Goal: Task Accomplishment & Management: Manage account settings

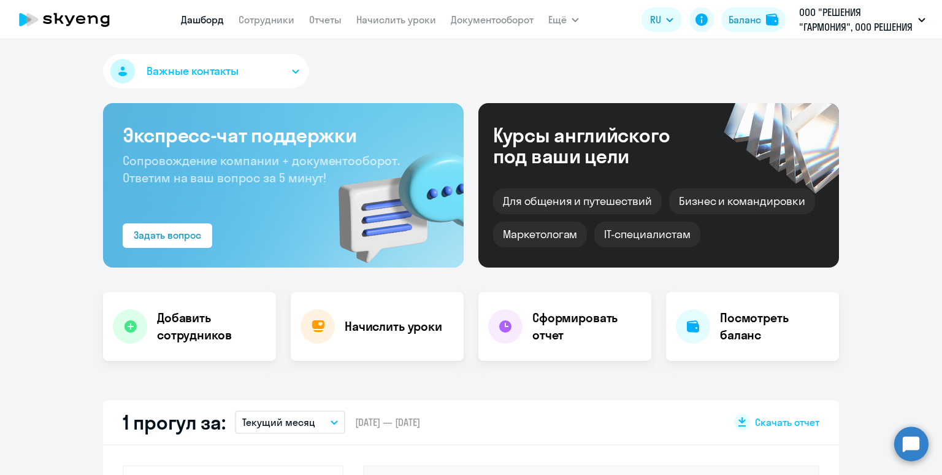
select select "30"
click at [271, 28] on app-menu-item-link "Сотрудники" at bounding box center [267, 19] width 56 height 15
click at [270, 23] on link "Сотрудники" at bounding box center [267, 19] width 56 height 12
select select "30"
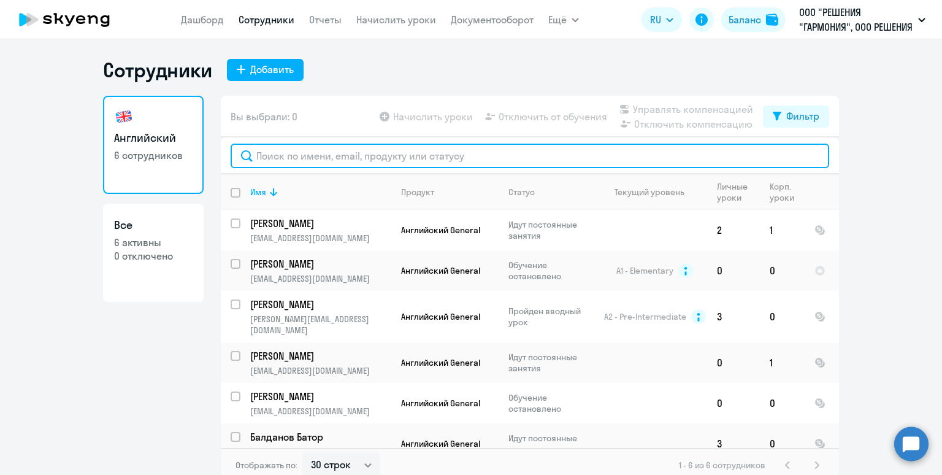
click at [318, 153] on input "text" at bounding box center [530, 156] width 599 height 25
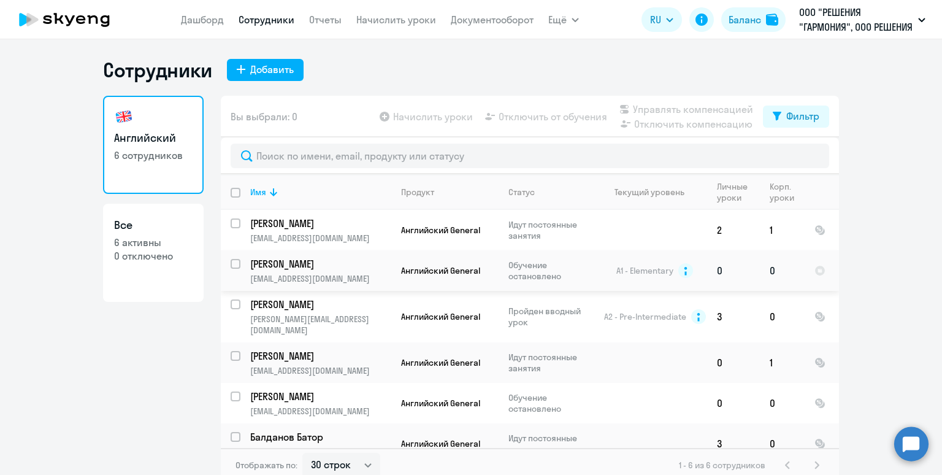
click at [408, 279] on td "Английский General" at bounding box center [444, 270] width 107 height 40
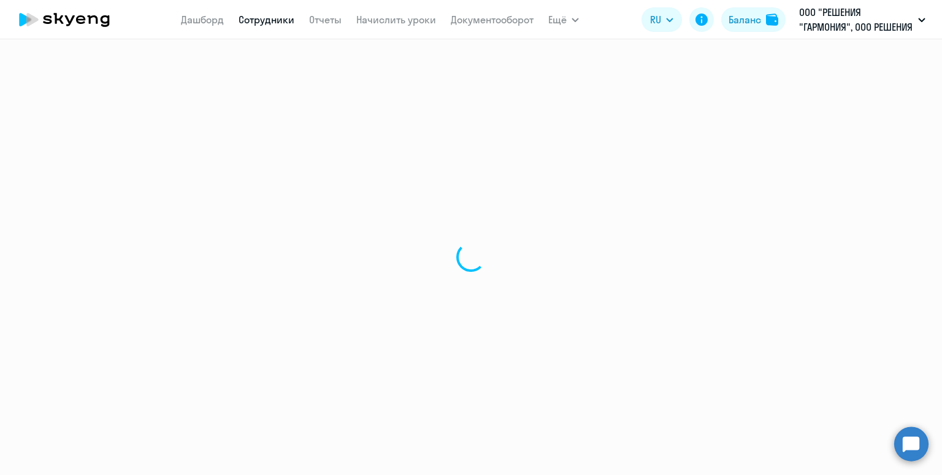
select select "english"
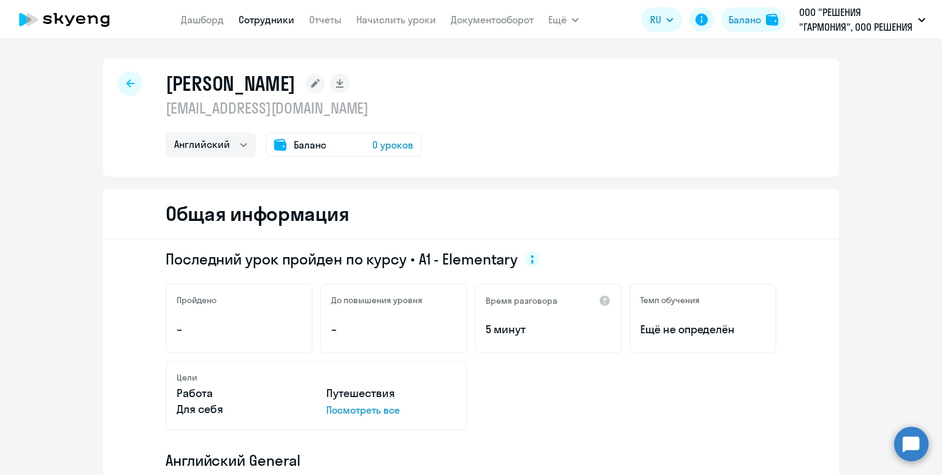
click at [251, 17] on link "Сотрудники" at bounding box center [267, 19] width 56 height 12
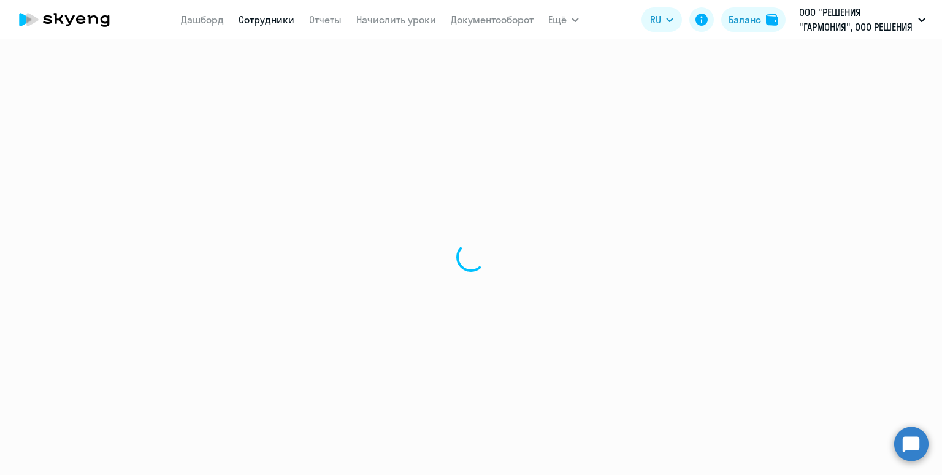
select select "30"
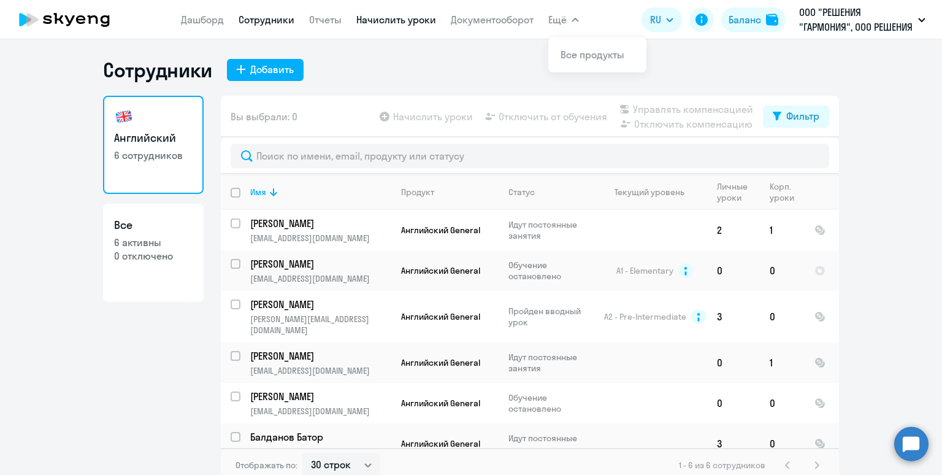
click at [405, 21] on link "Начислить уроки" at bounding box center [396, 19] width 80 height 12
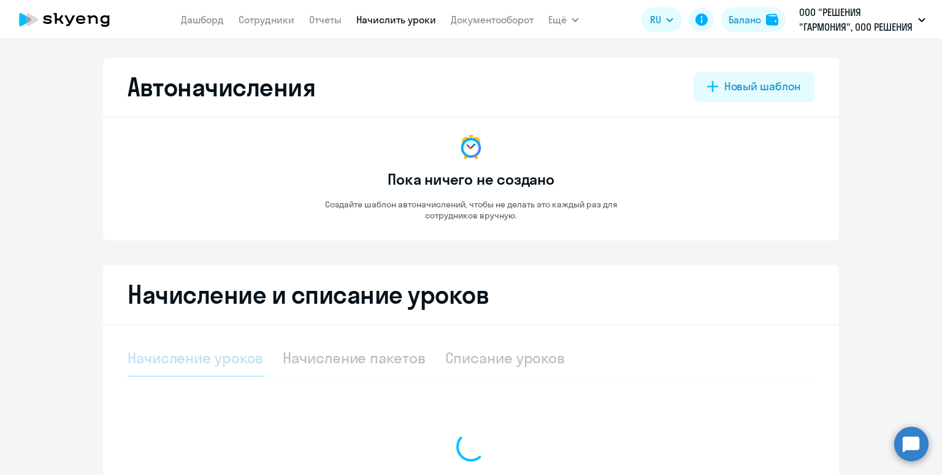
select select "10"
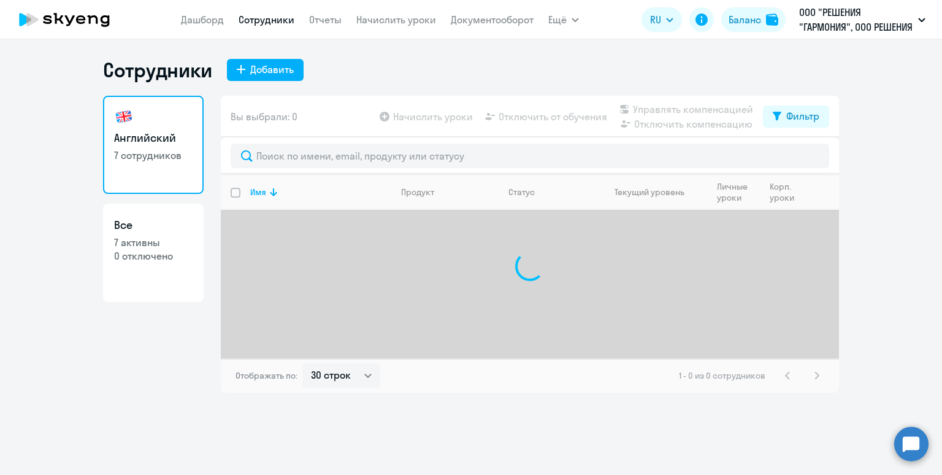
select select "30"
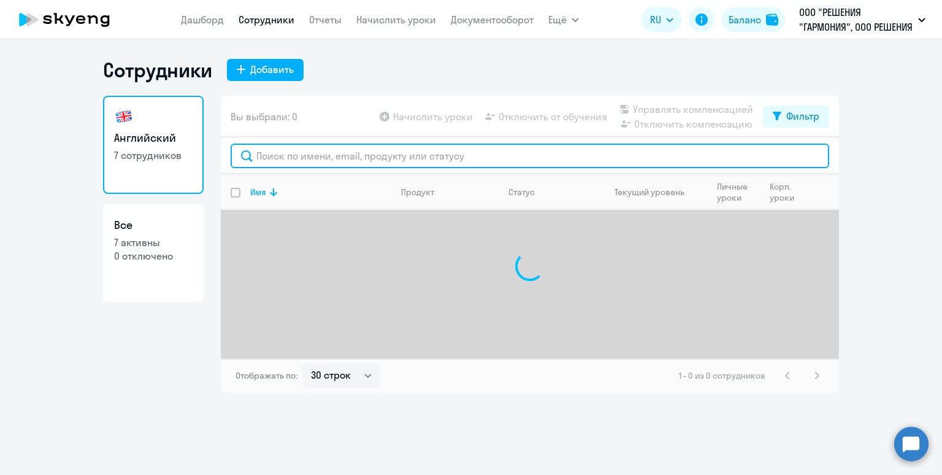
click at [297, 161] on input "text" at bounding box center [530, 156] width 599 height 25
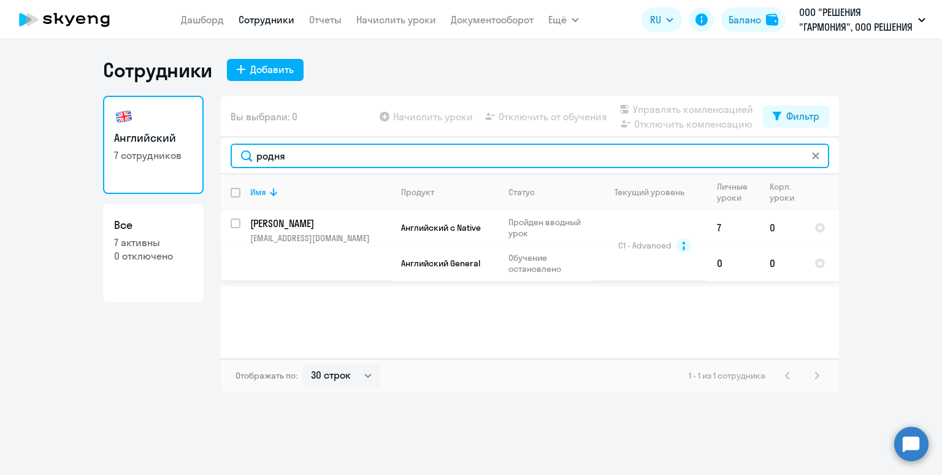
type input "родня"
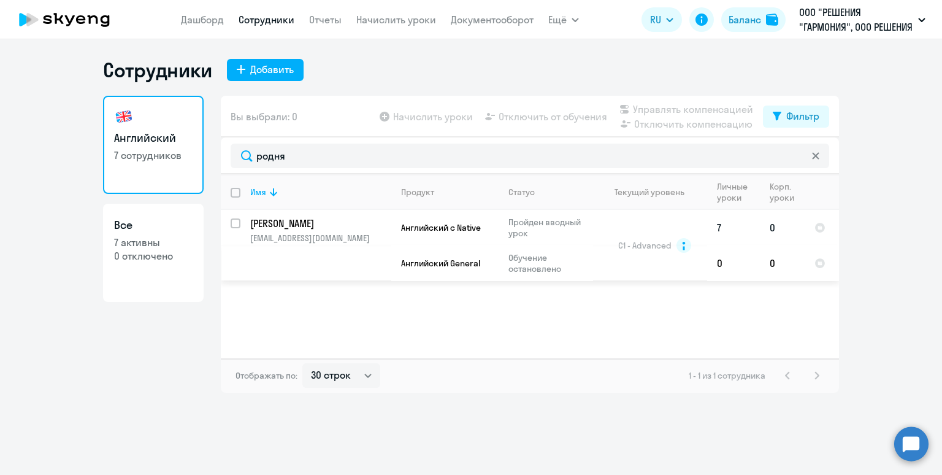
click at [350, 232] on td "Роднянский Евгений erodnyanskiy@navicons.ru" at bounding box center [315, 245] width 151 height 71
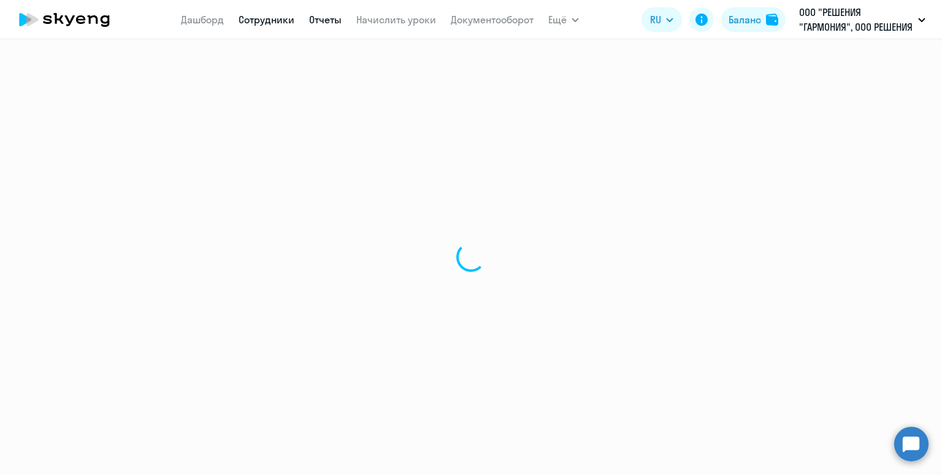
select select "english"
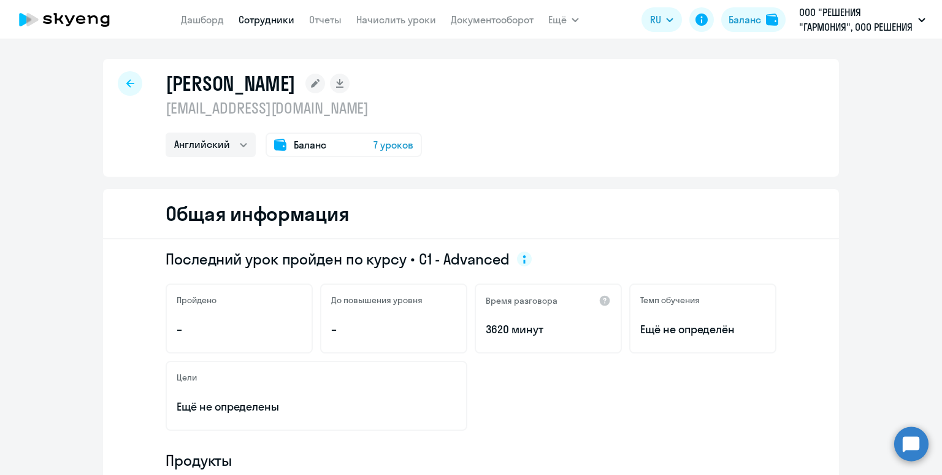
click at [122, 87] on div at bounding box center [130, 83] width 25 height 25
select select "30"
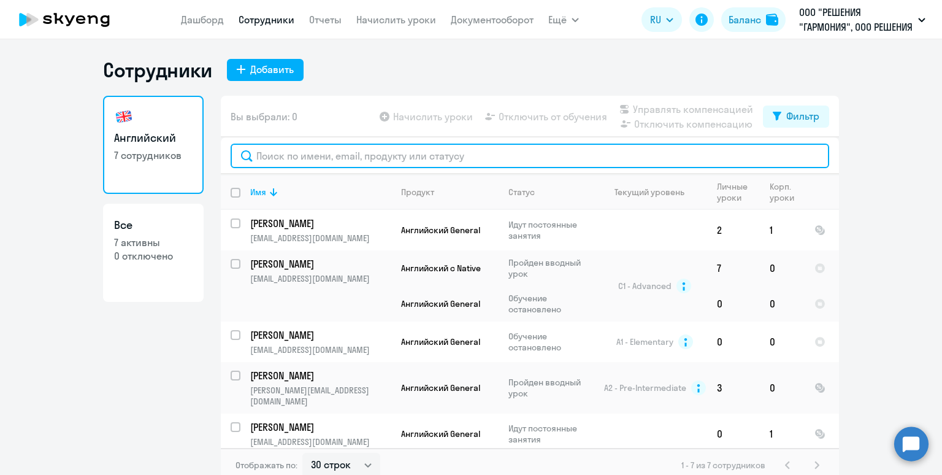
click at [380, 161] on input "text" at bounding box center [530, 156] width 599 height 25
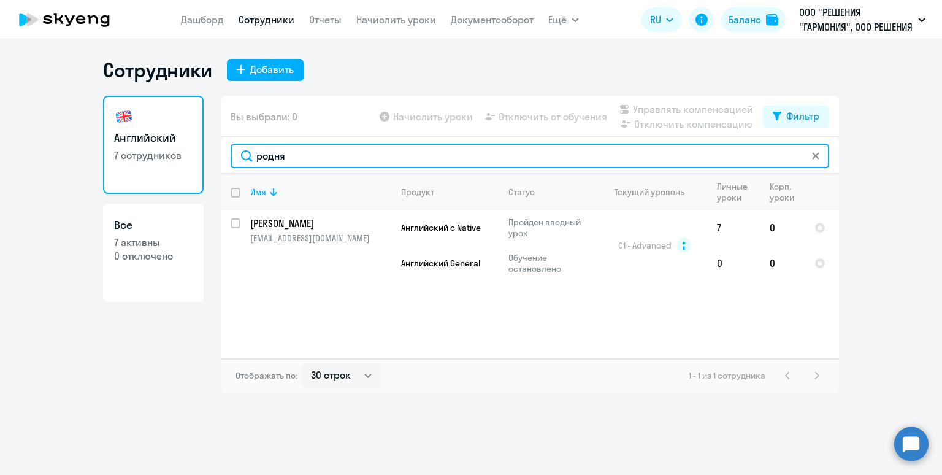
type input "родня"
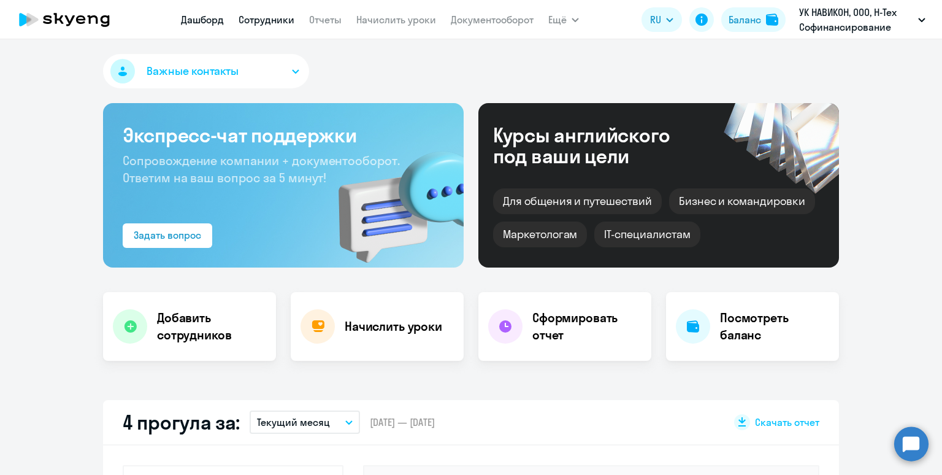
click at [259, 25] on link "Сотрудники" at bounding box center [267, 19] width 56 height 12
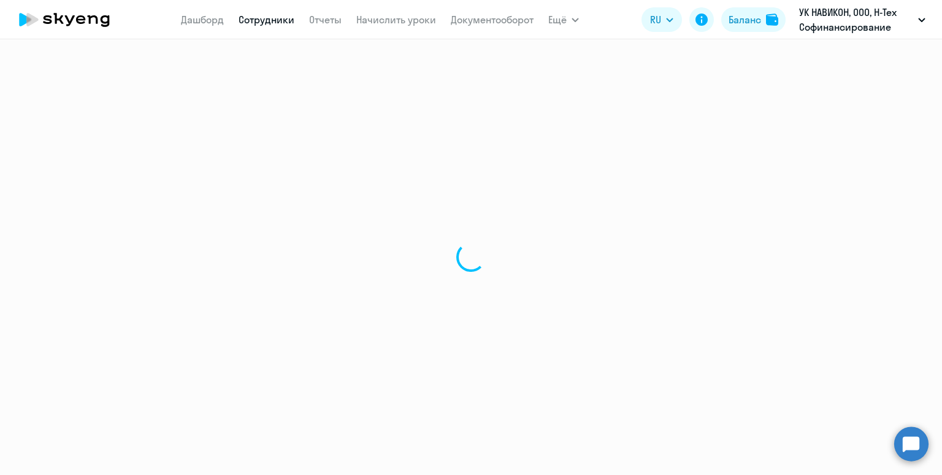
select select "30"
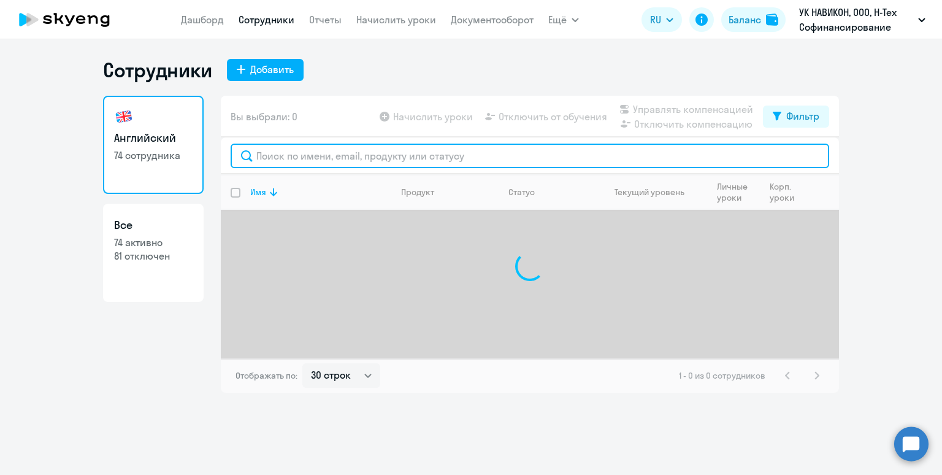
click at [276, 158] on input "text" at bounding box center [530, 156] width 599 height 25
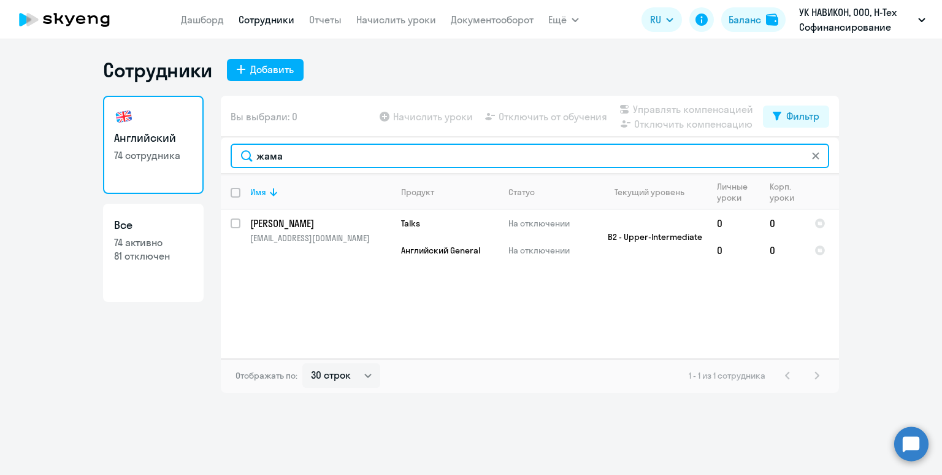
type input "жама"
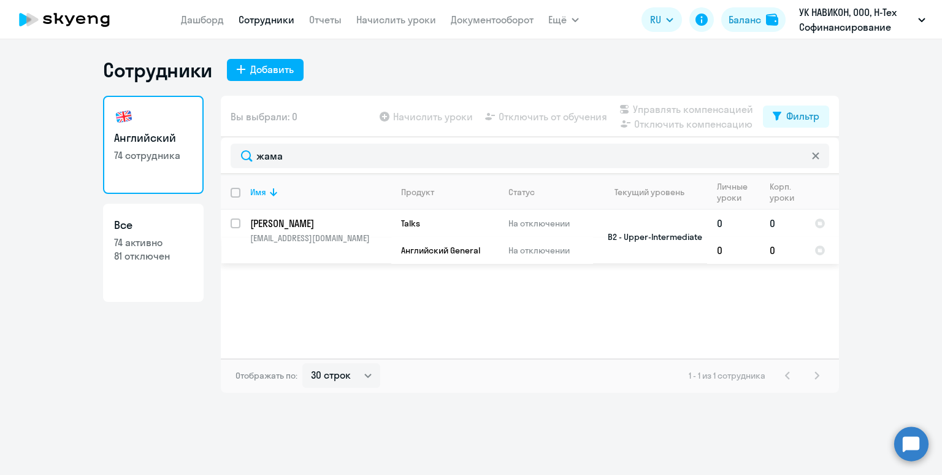
click at [426, 234] on td "Talks" at bounding box center [444, 223] width 107 height 27
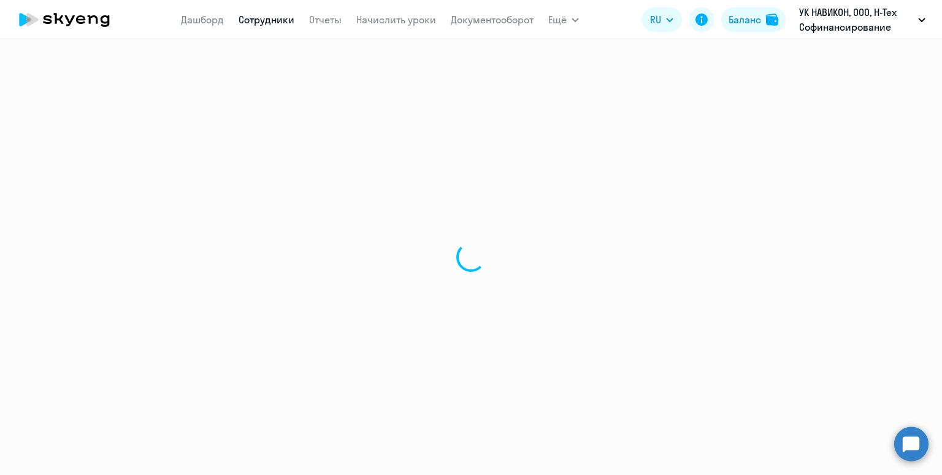
select select "english"
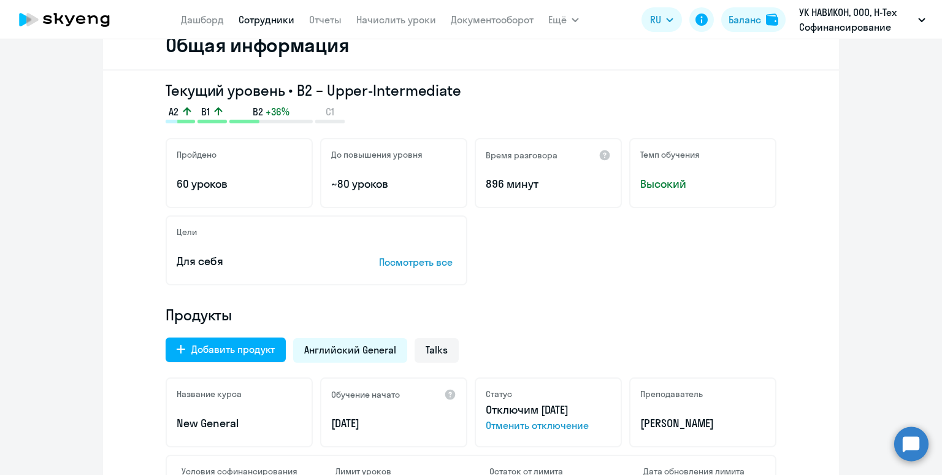
scroll to position [221, 0]
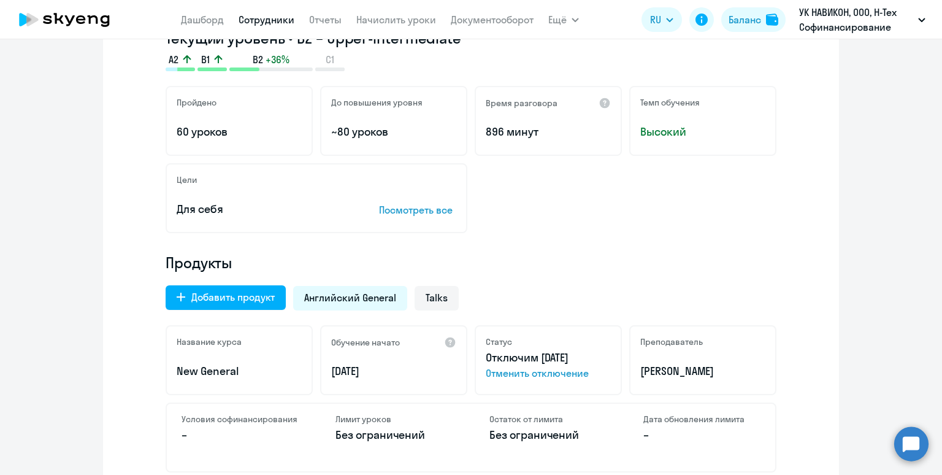
click at [273, 19] on link "Сотрудники" at bounding box center [267, 19] width 56 height 12
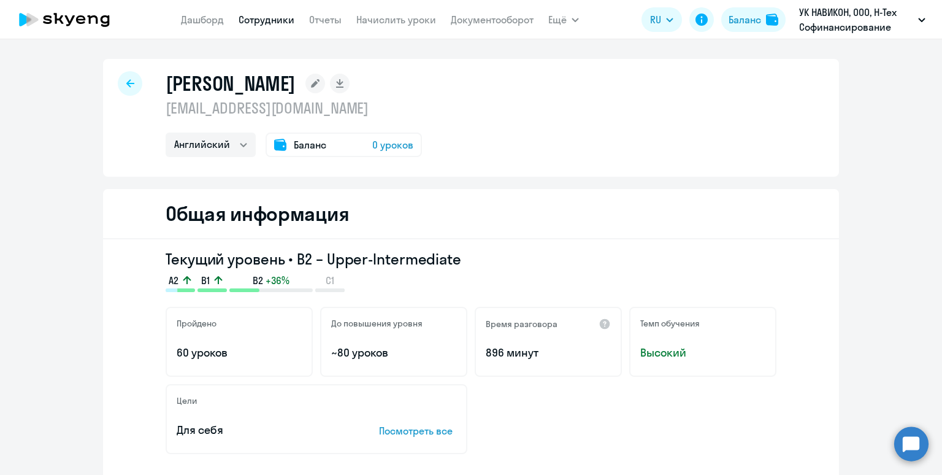
select select "30"
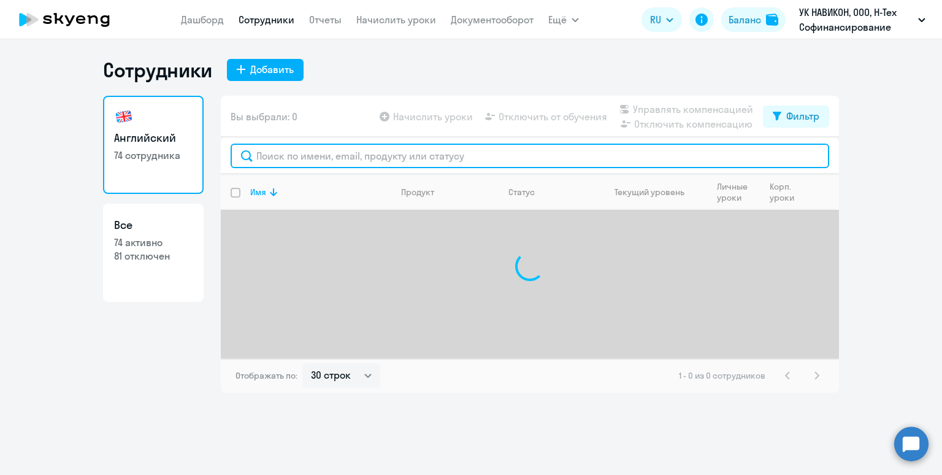
click at [353, 159] on input "text" at bounding box center [530, 156] width 599 height 25
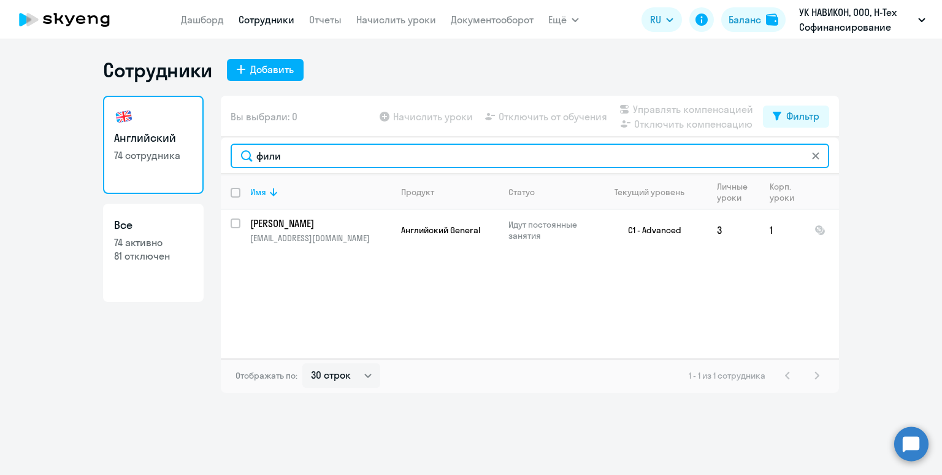
type input "фили"
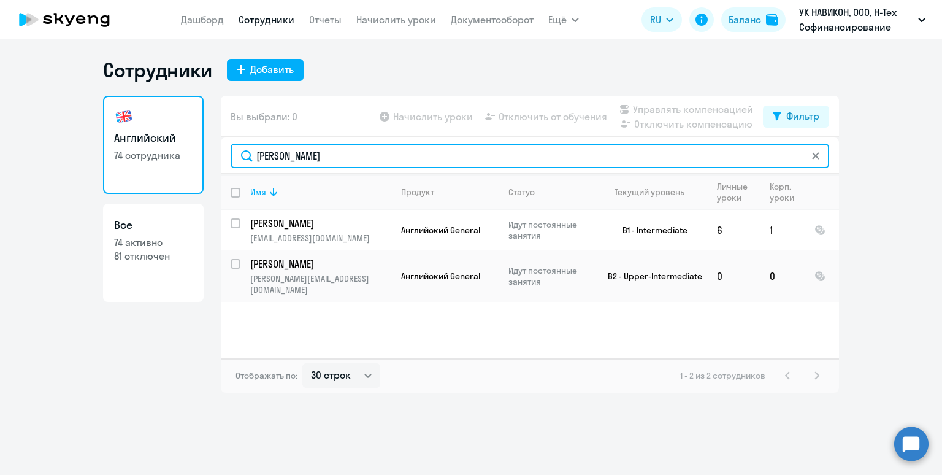
type input "максим"
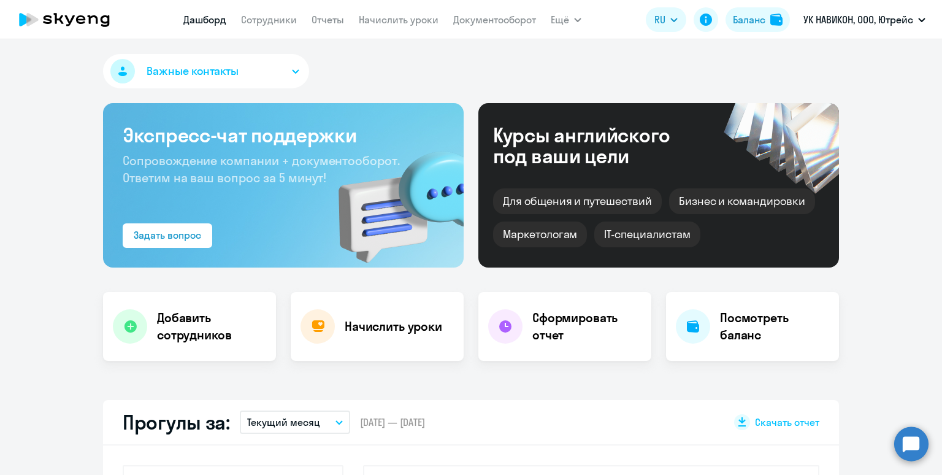
select select "30"
click at [276, 25] on link "Сотрудники" at bounding box center [269, 19] width 56 height 12
select select "30"
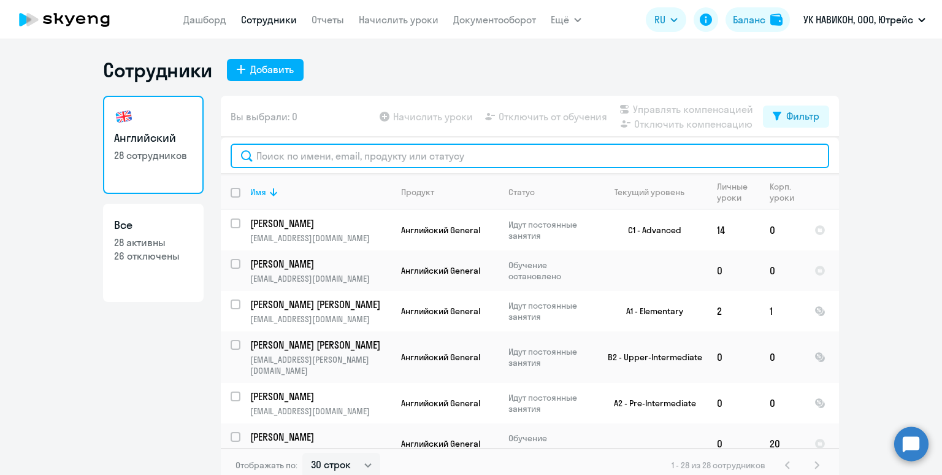
click at [349, 163] on input "text" at bounding box center [530, 156] width 599 height 25
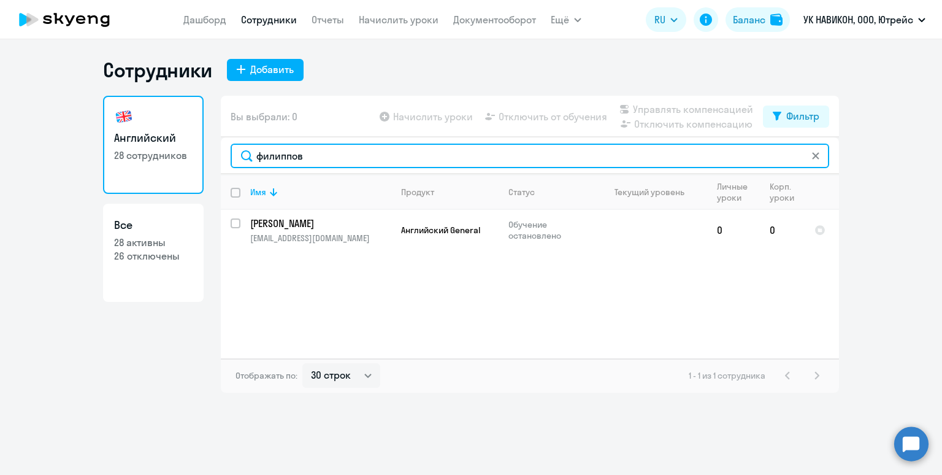
click at [315, 163] on input "филиппов" at bounding box center [530, 156] width 599 height 25
drag, startPoint x: 239, startPoint y: 150, endPoint x: 223, endPoint y: 148, distance: 16.0
click at [223, 148] on div "филиппов" at bounding box center [530, 155] width 618 height 37
type input "шам"
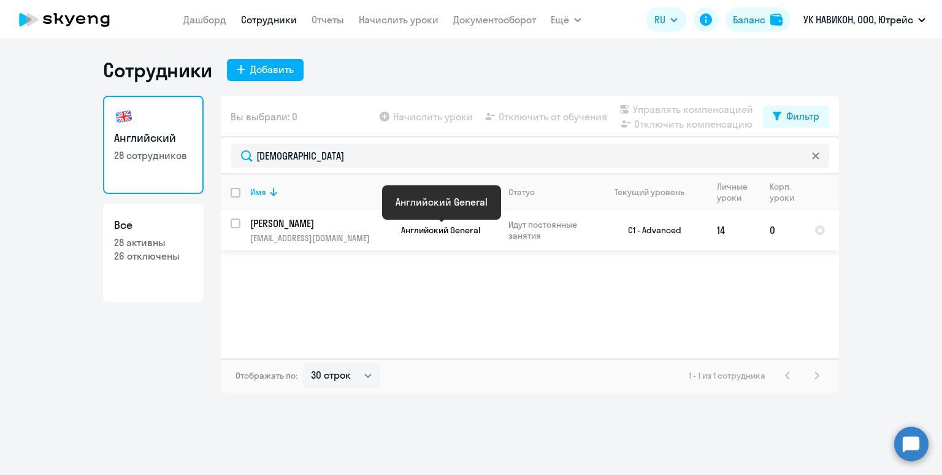
click at [476, 229] on span "Английский General" at bounding box center [440, 229] width 79 height 11
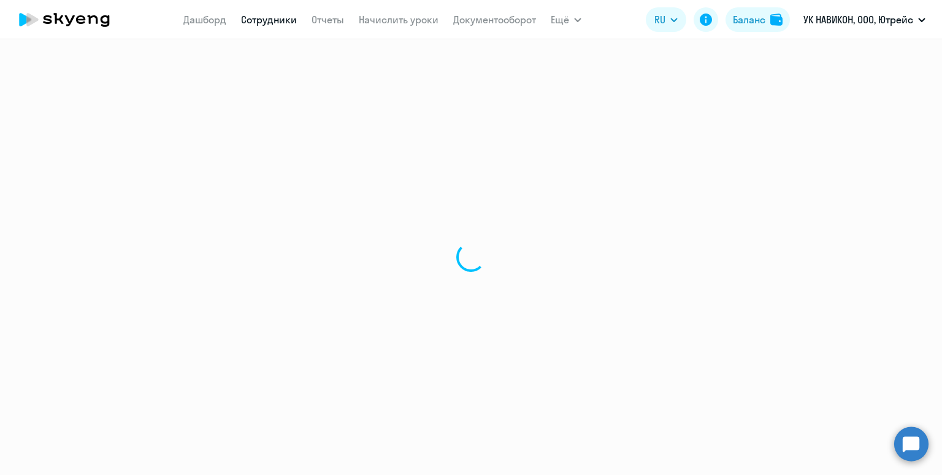
select select "english"
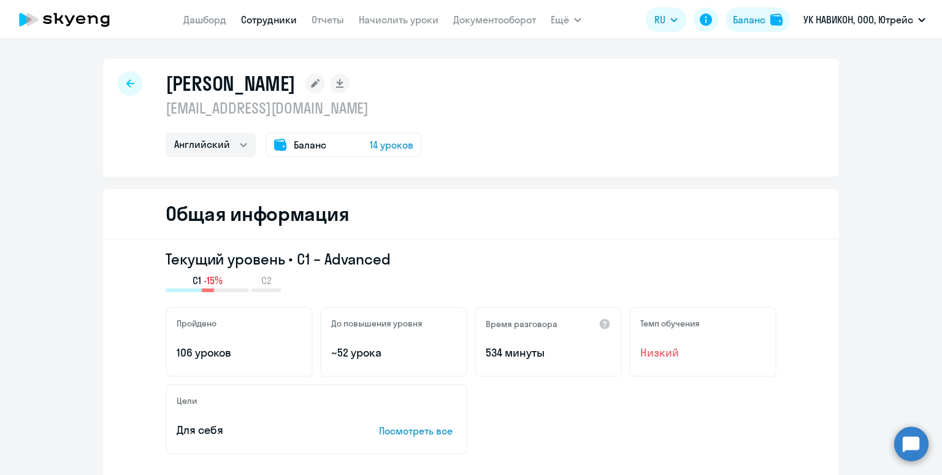
click at [264, 21] on link "Сотрудники" at bounding box center [269, 19] width 56 height 12
select select "30"
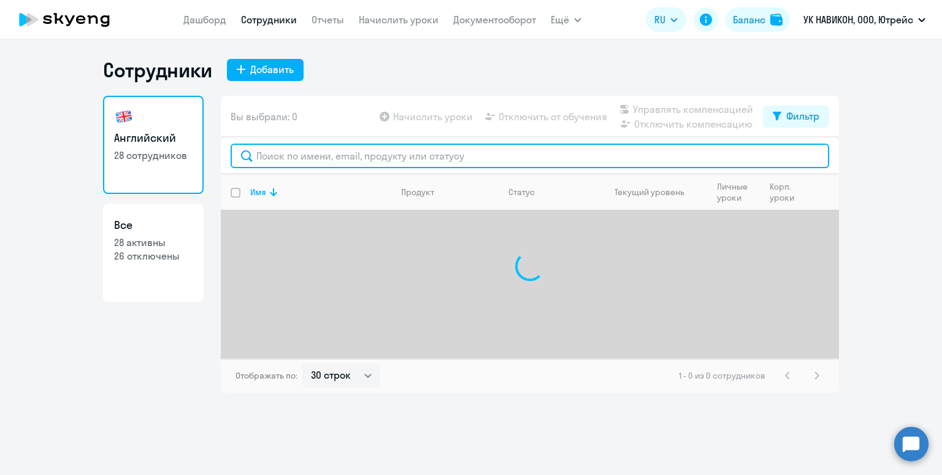
click at [354, 158] on input "text" at bounding box center [530, 156] width 599 height 25
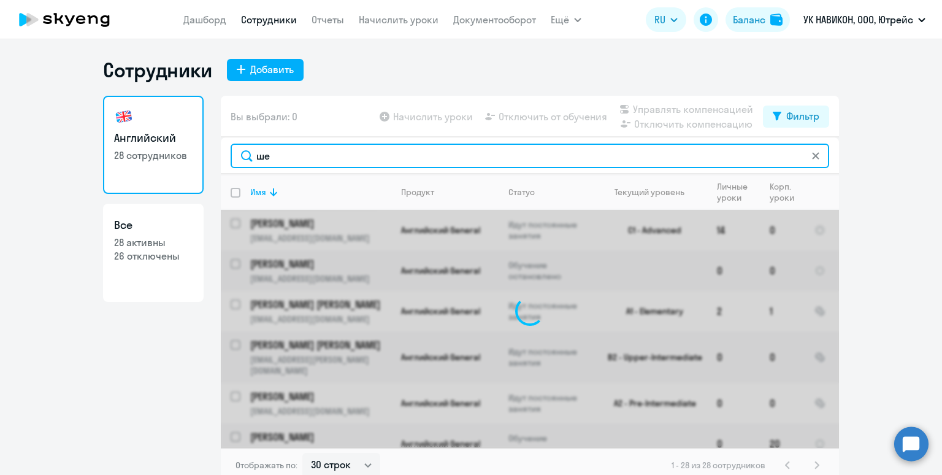
type input "ш"
type input "гершун"
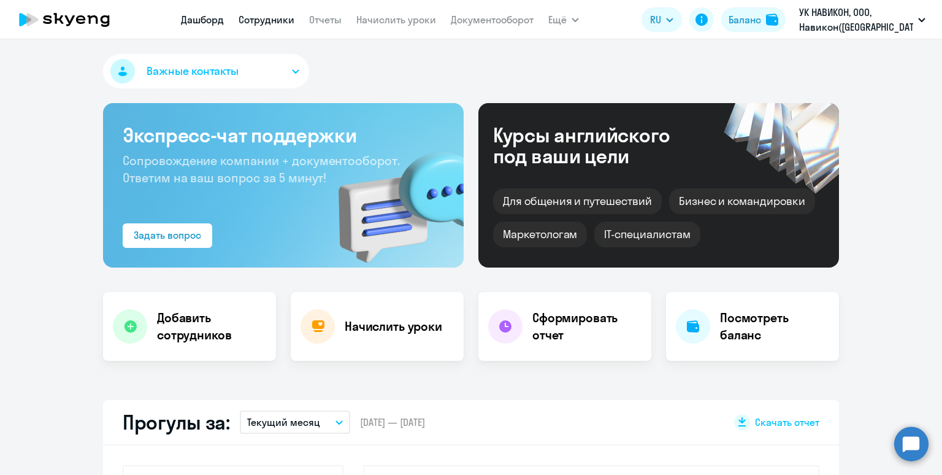
click at [253, 18] on link "Сотрудники" at bounding box center [267, 19] width 56 height 12
select select "30"
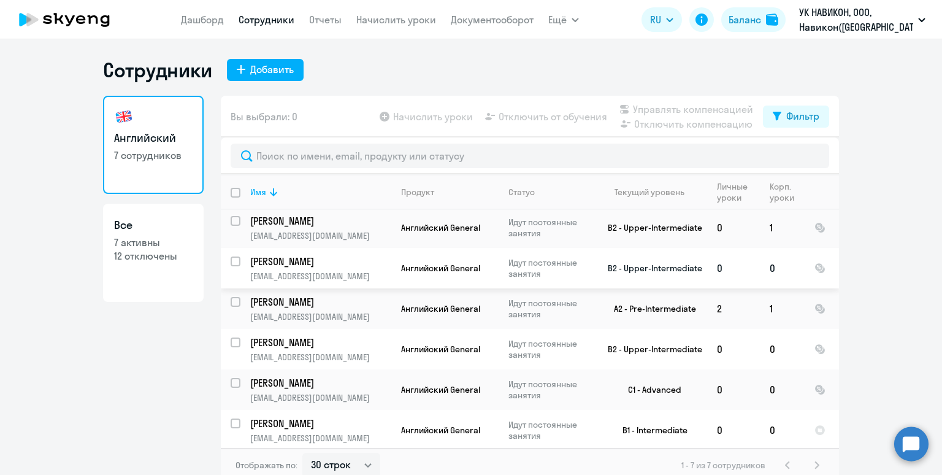
scroll to position [7, 0]
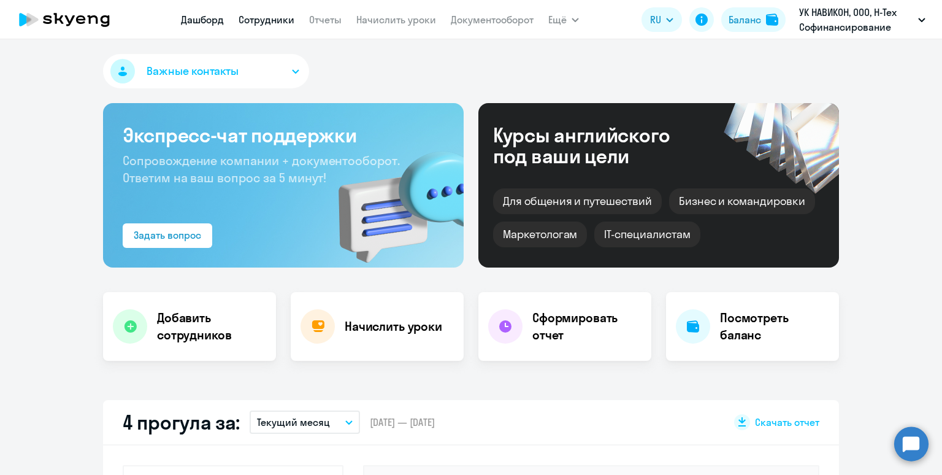
click at [252, 22] on link "Сотрудники" at bounding box center [267, 19] width 56 height 12
select select "30"
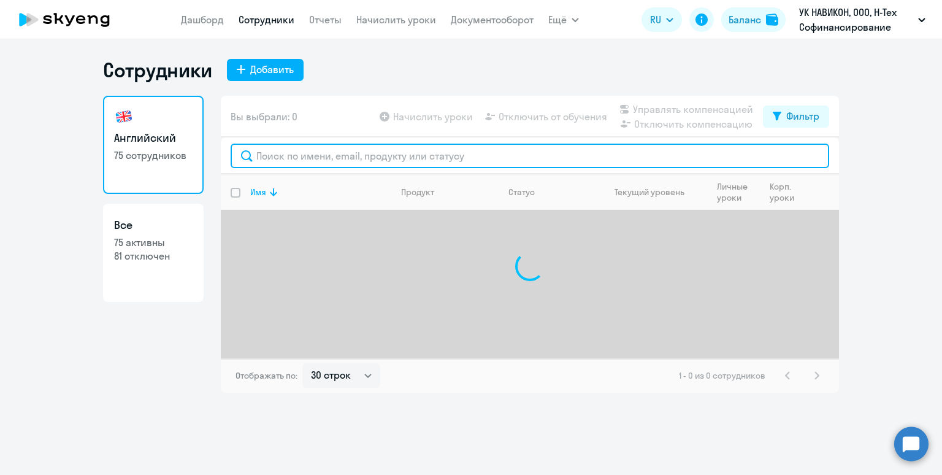
drag, startPoint x: 293, startPoint y: 156, endPoint x: 304, endPoint y: 156, distance: 10.4
click at [299, 156] on input "text" at bounding box center [530, 156] width 599 height 25
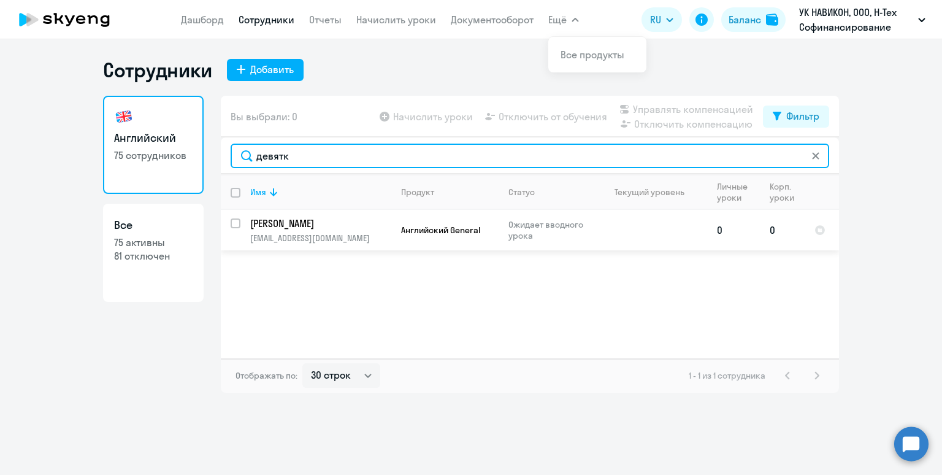
type input "девятк"
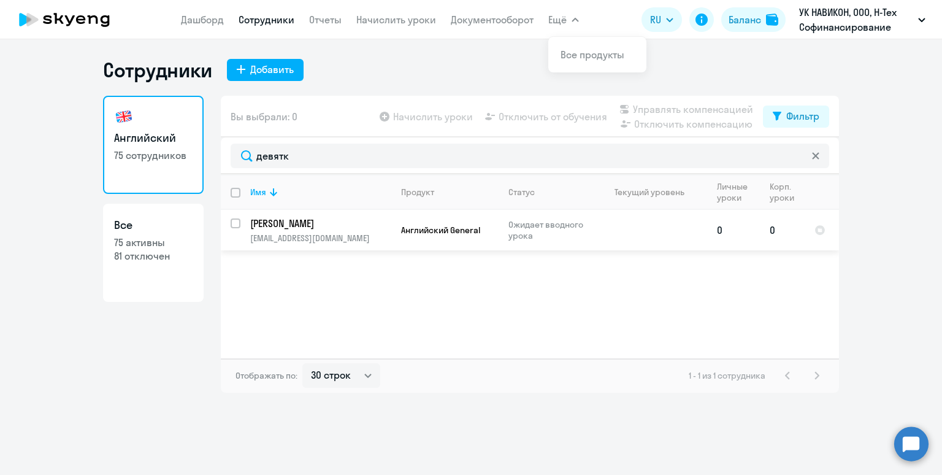
click at [232, 223] on input "select row 12622248" at bounding box center [243, 230] width 25 height 25
checkbox input "true"
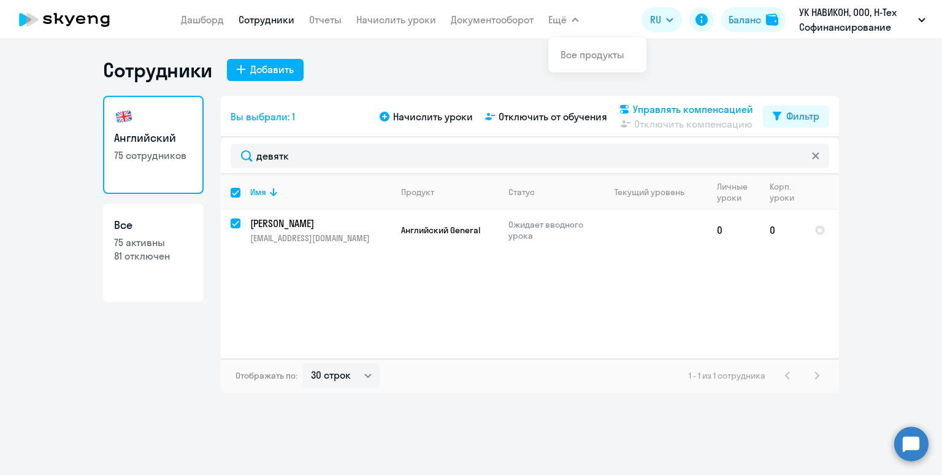
click at [656, 107] on span "Управлять компенсацией" at bounding box center [693, 109] width 120 height 15
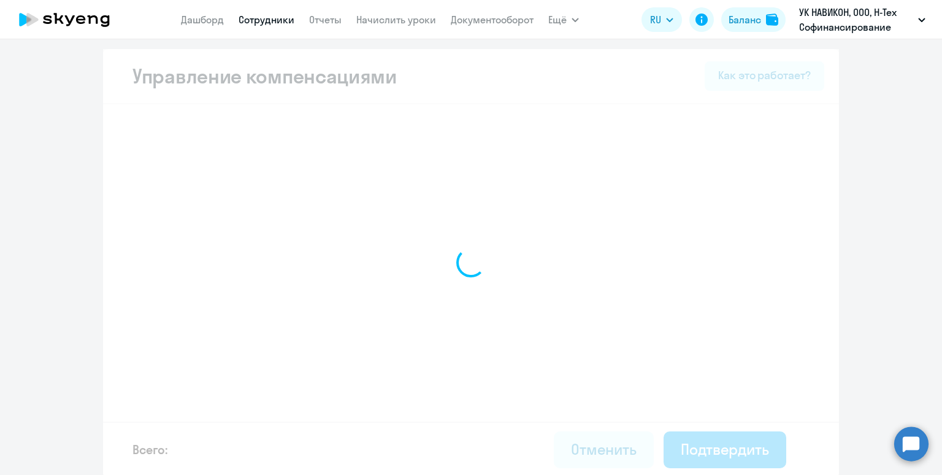
select select "YEARLY"
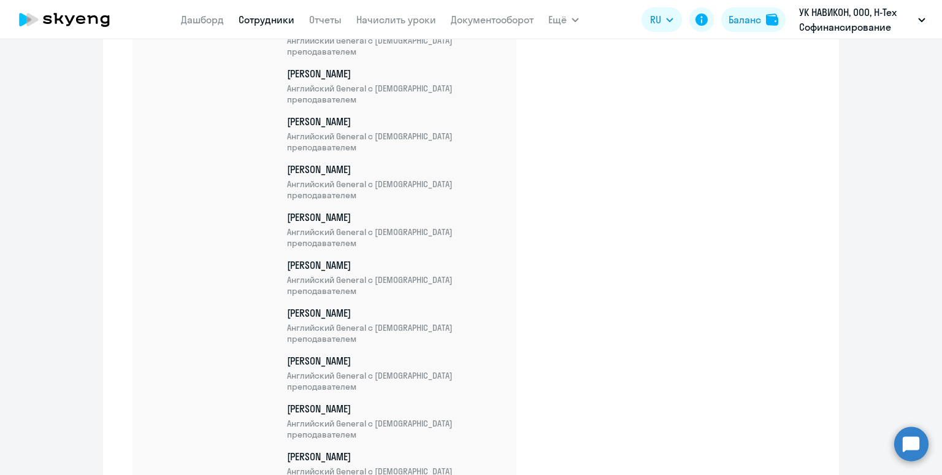
scroll to position [3241, 0]
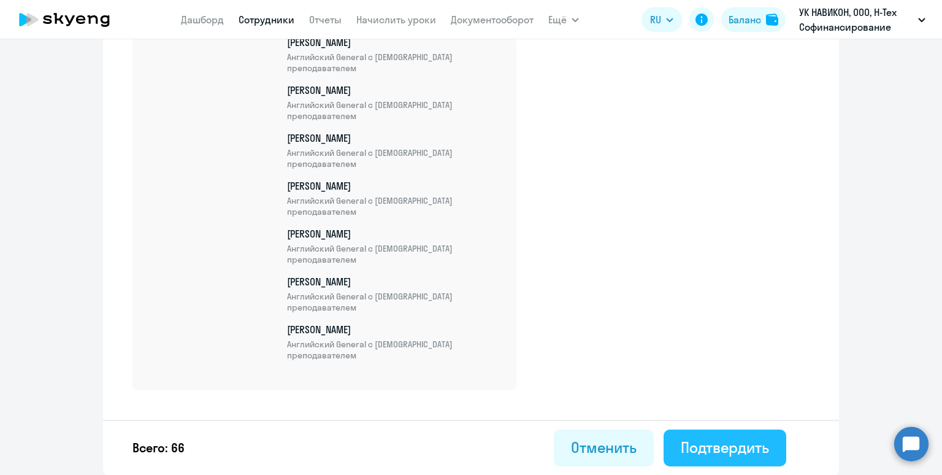
click at [741, 438] on div "Подтвердить" at bounding box center [725, 447] width 88 height 20
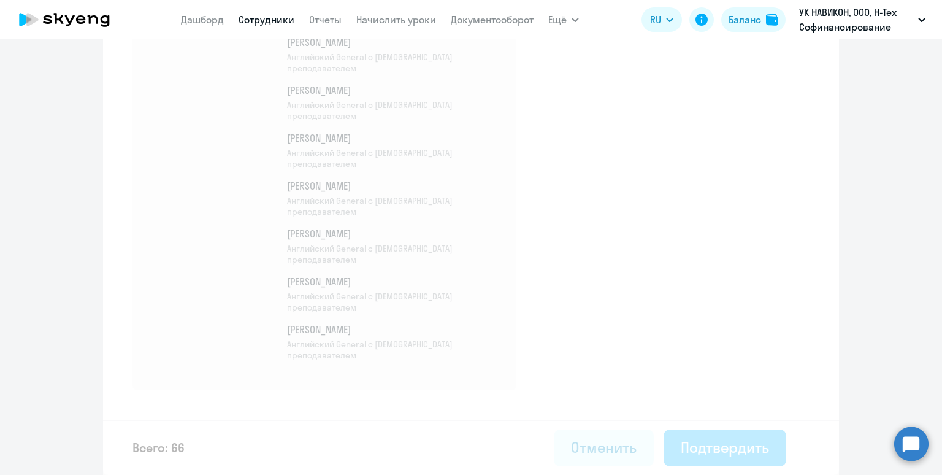
select select "30"
